Goal: Information Seeking & Learning: Find specific page/section

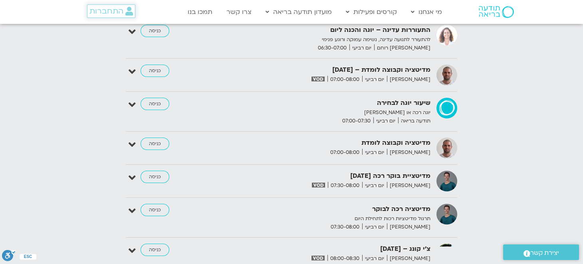
scroll to position [1871, 0]
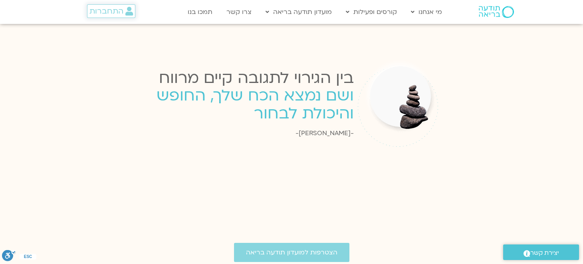
click at [120, 10] on span "התחברות" at bounding box center [106, 11] width 34 height 9
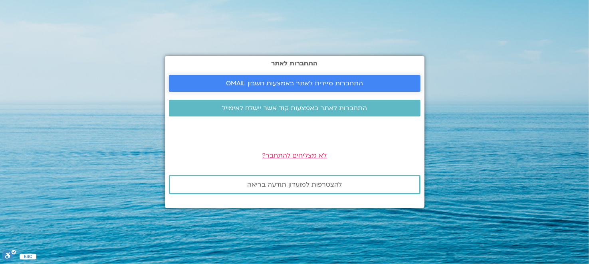
click at [346, 86] on span "התחברות מיידית לאתר באמצעות חשבון GMAIL" at bounding box center [294, 83] width 137 height 7
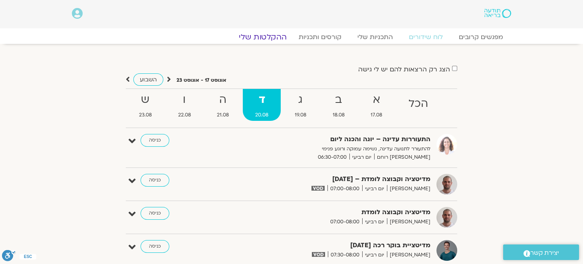
click at [272, 35] on link "ההקלטות שלי" at bounding box center [262, 37] width 67 height 10
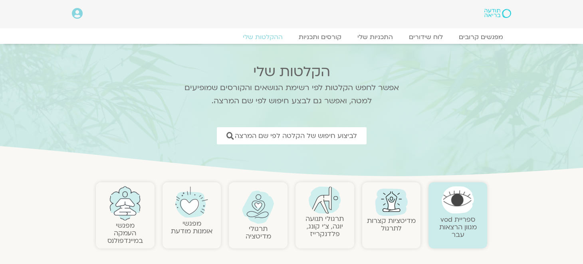
click at [278, 34] on link "ההקלטות שלי" at bounding box center [263, 37] width 56 height 8
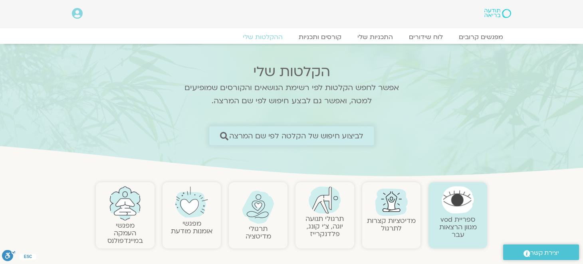
click at [232, 141] on link "לביצוע חיפוש של הקלטה לפי שם המרצה" at bounding box center [291, 136] width 165 height 19
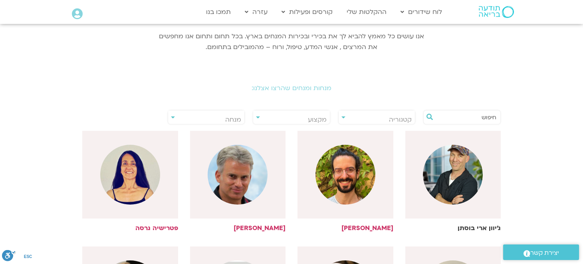
scroll to position [160, 0]
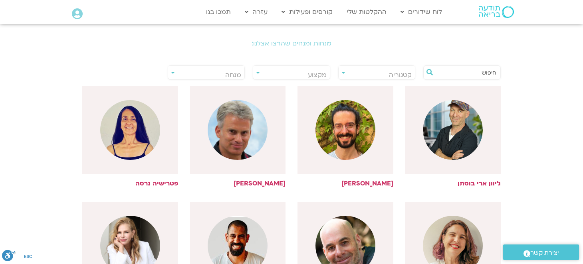
click at [474, 77] on input "text" at bounding box center [466, 73] width 61 height 14
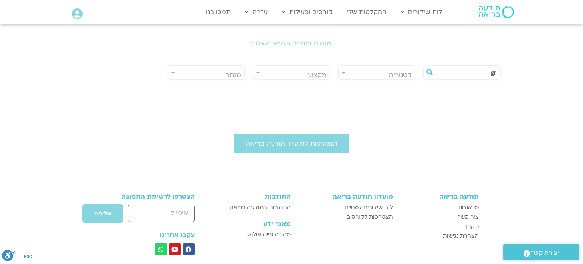
type input "g"
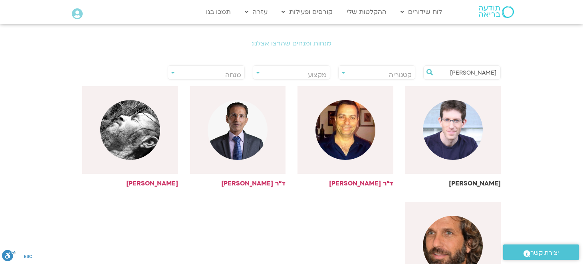
type input "ערן"
click at [455, 118] on img at bounding box center [453, 130] width 60 height 60
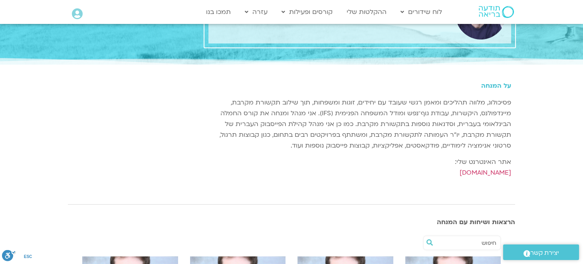
scroll to position [160, 0]
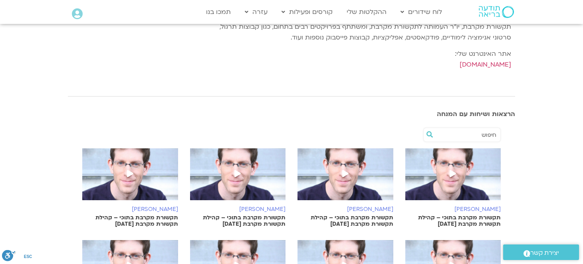
click at [417, 184] on img at bounding box center [453, 179] width 96 height 60
